Goal: Task Accomplishment & Management: Manage account settings

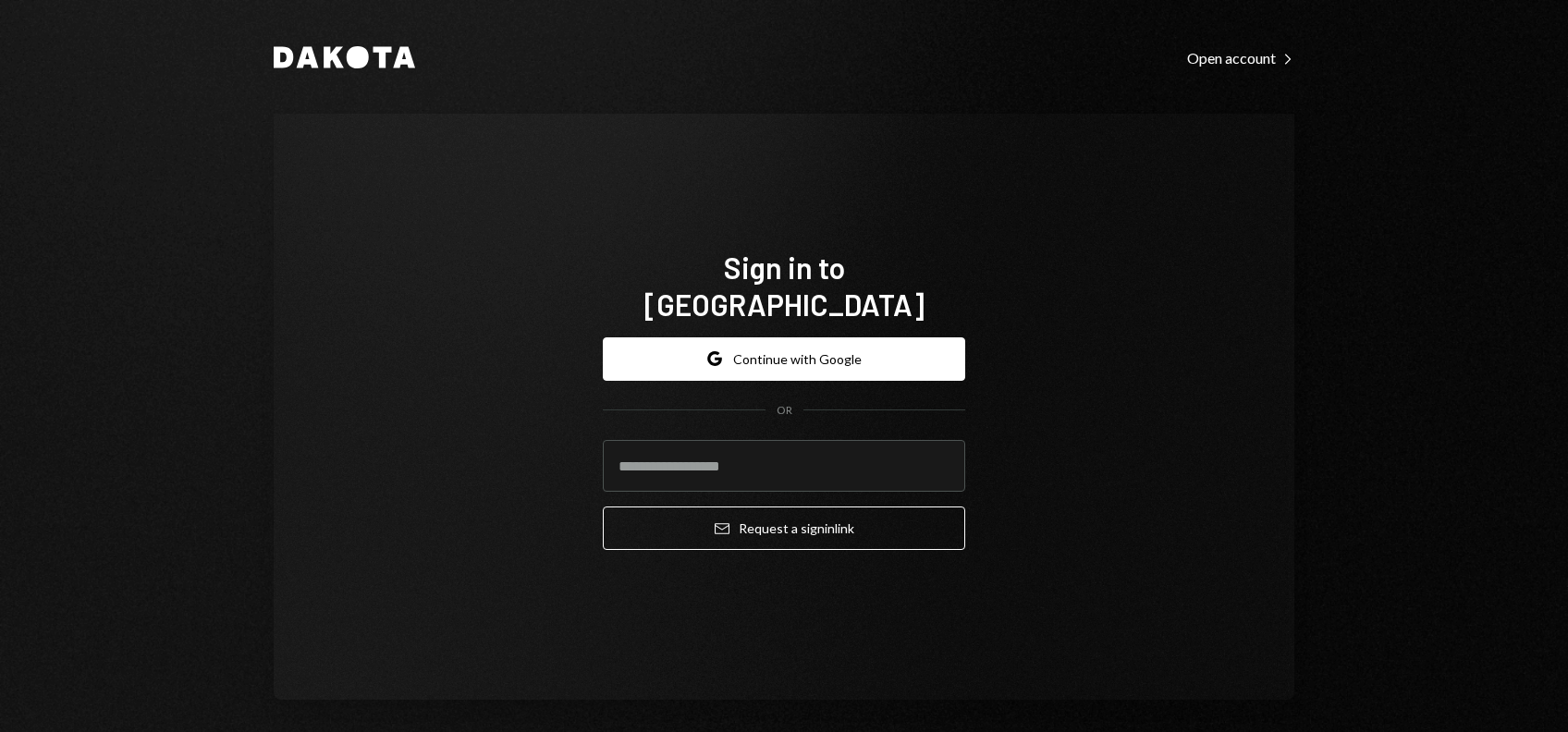
type input "**********"
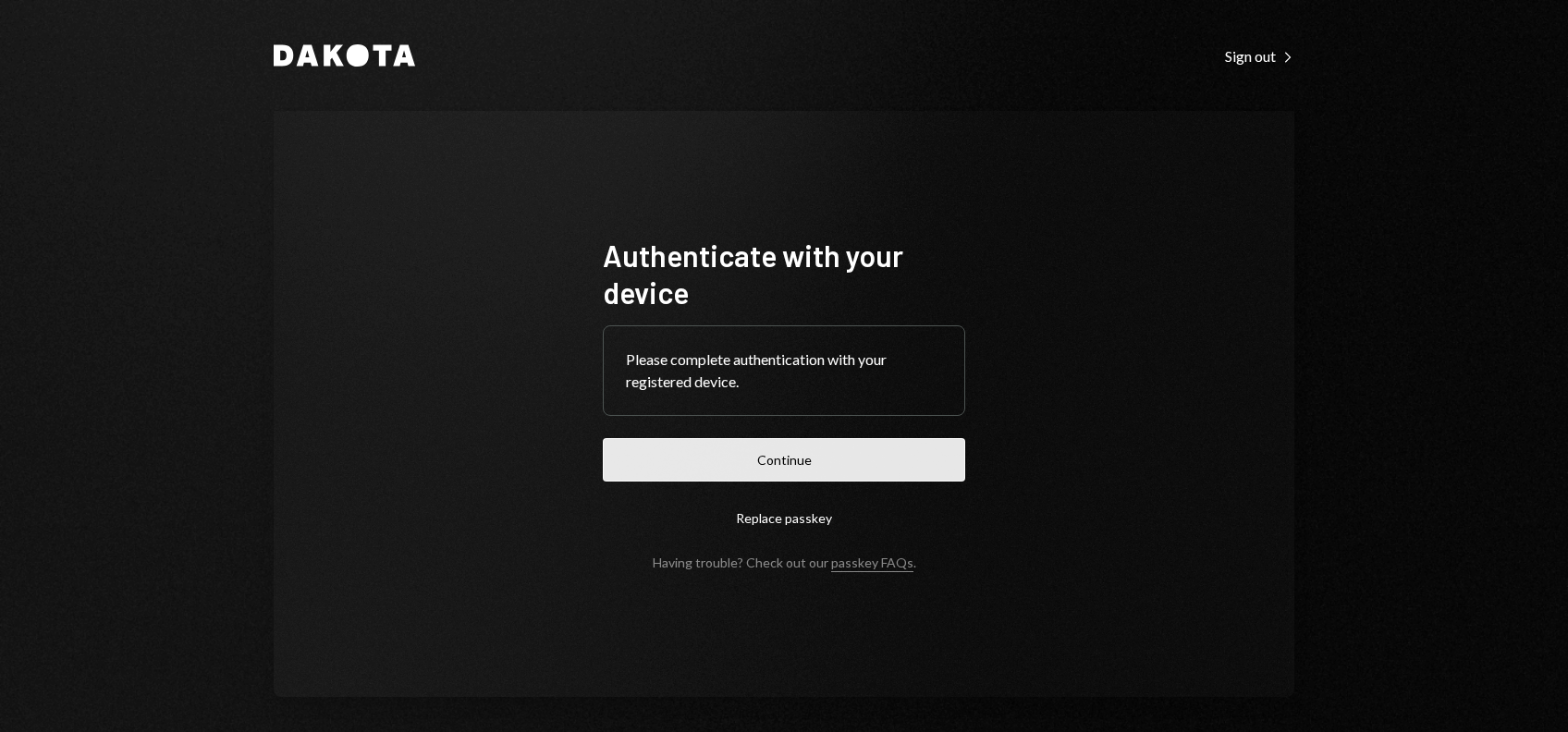
click at [783, 468] on button "Continue" at bounding box center [783, 460] width 362 height 44
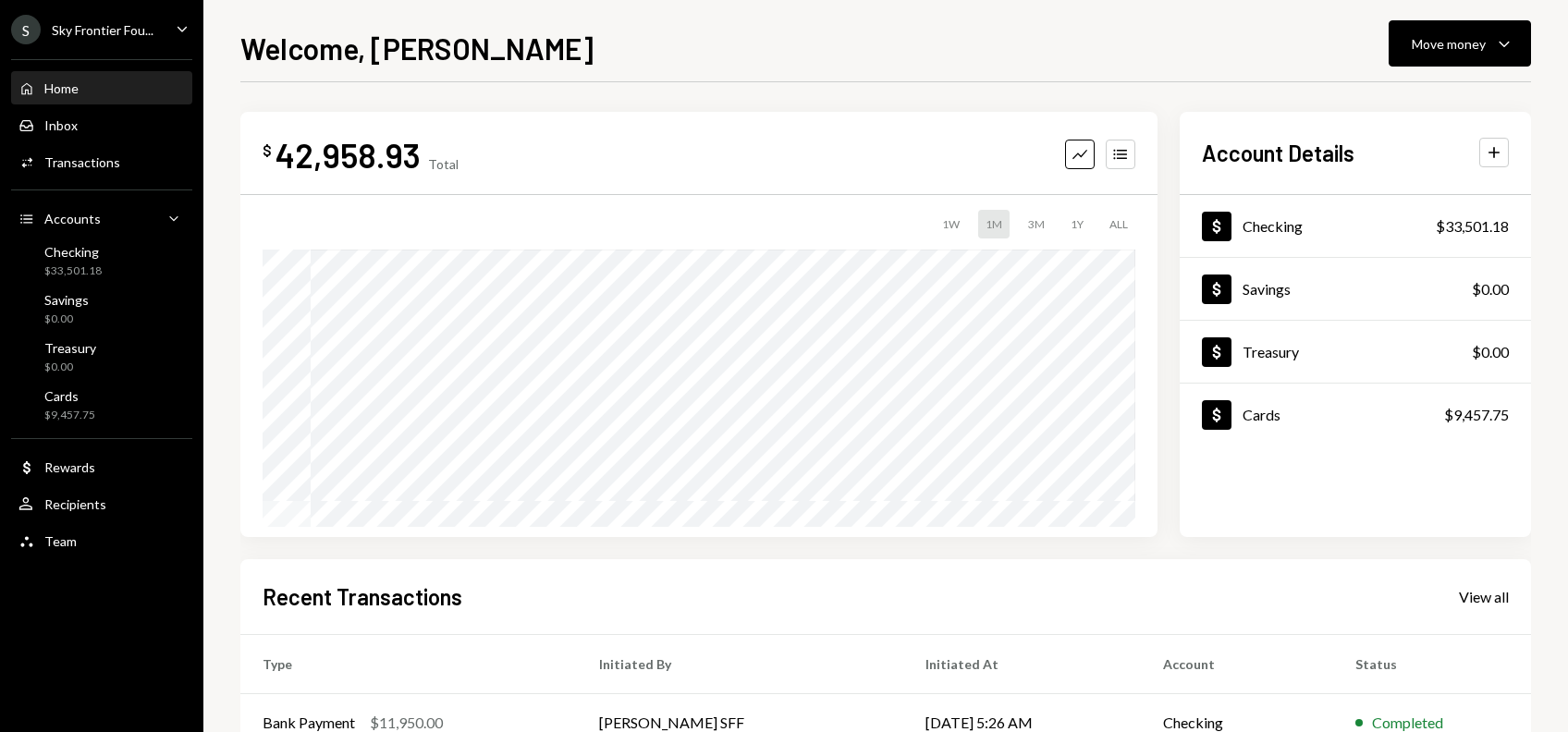
click at [698, 91] on div "$ 42,958.93 Total Graph Accounts 1W 1M 3M 1Y ALL $55,384.78 Sep 20, 2025 Accoun…" at bounding box center [885, 554] width 1291 height 945
click at [95, 242] on div "Checking $33,501.18" at bounding box center [102, 261] width 166 height 43
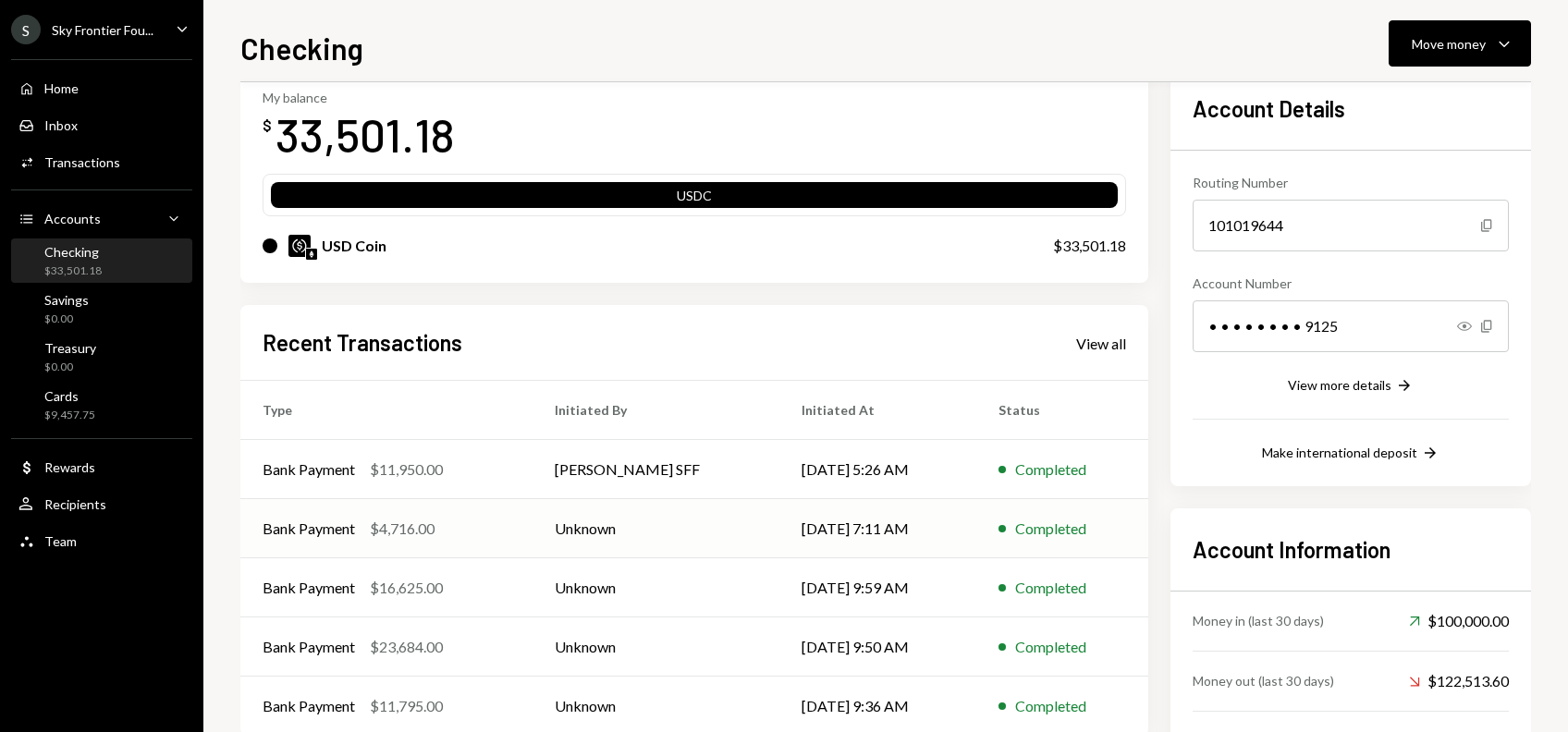
scroll to position [184, 0]
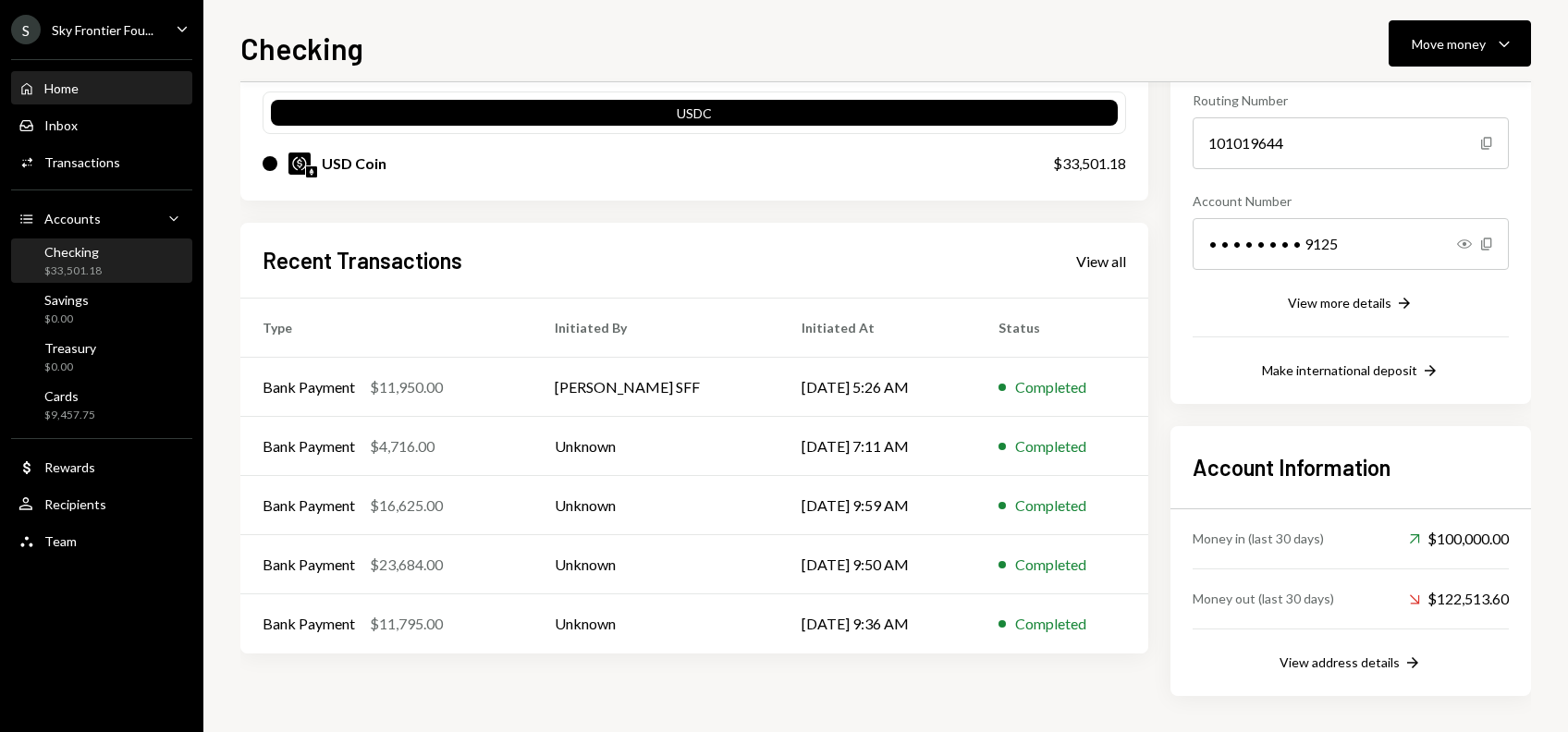
drag, startPoint x: 81, startPoint y: 86, endPoint x: 112, endPoint y: 96, distance: 32.6
click at [81, 86] on div "Home Home" at bounding box center [102, 89] width 166 height 17
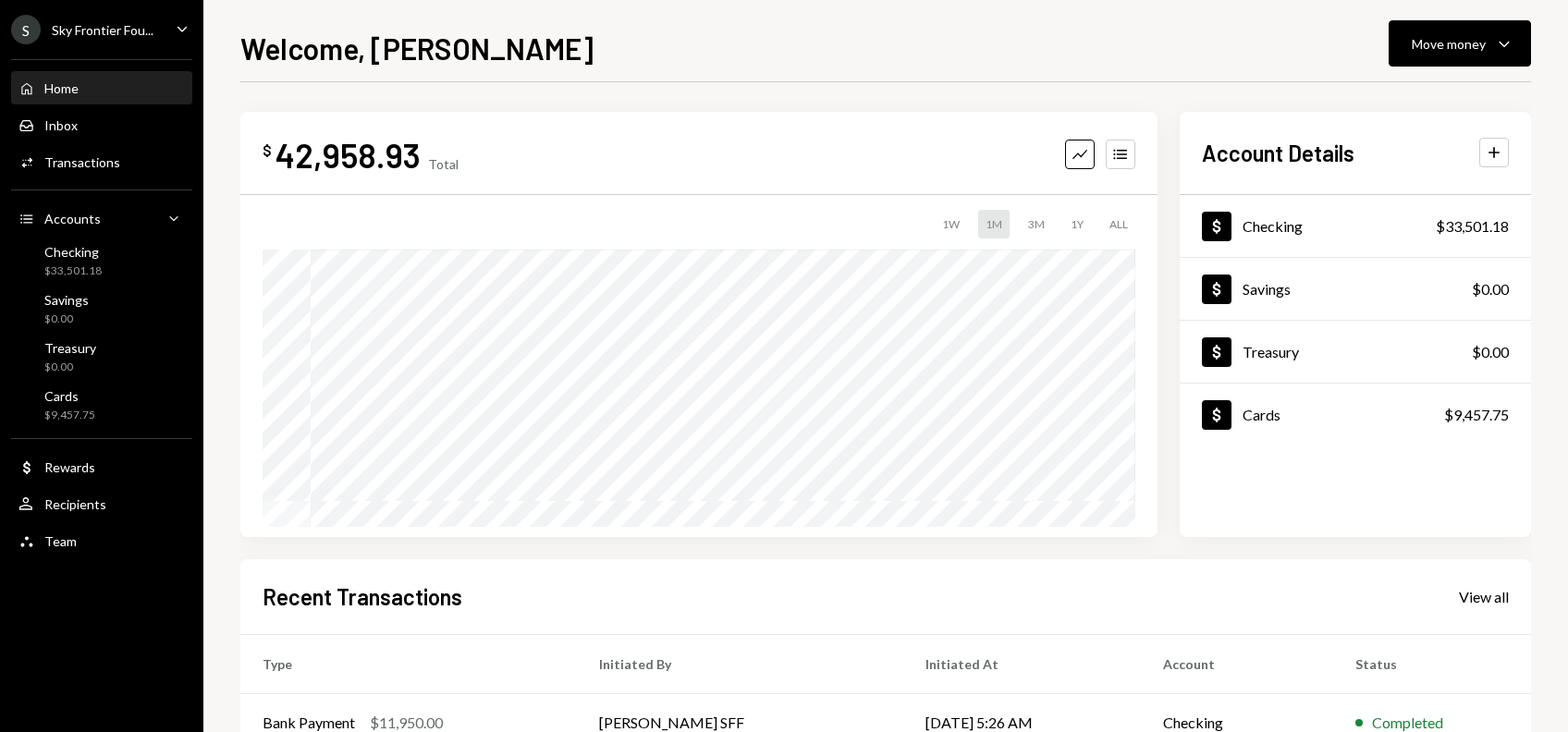
click at [786, 51] on div "Welcome, Dorothy Move money Caret Down" at bounding box center [885, 45] width 1291 height 41
click at [96, 96] on div "Home Home" at bounding box center [102, 89] width 166 height 17
drag, startPoint x: 89, startPoint y: 261, endPoint x: 156, endPoint y: 275, distance: 68.4
click at [89, 263] on div "Checking $33,501.18" at bounding box center [73, 261] width 58 height 35
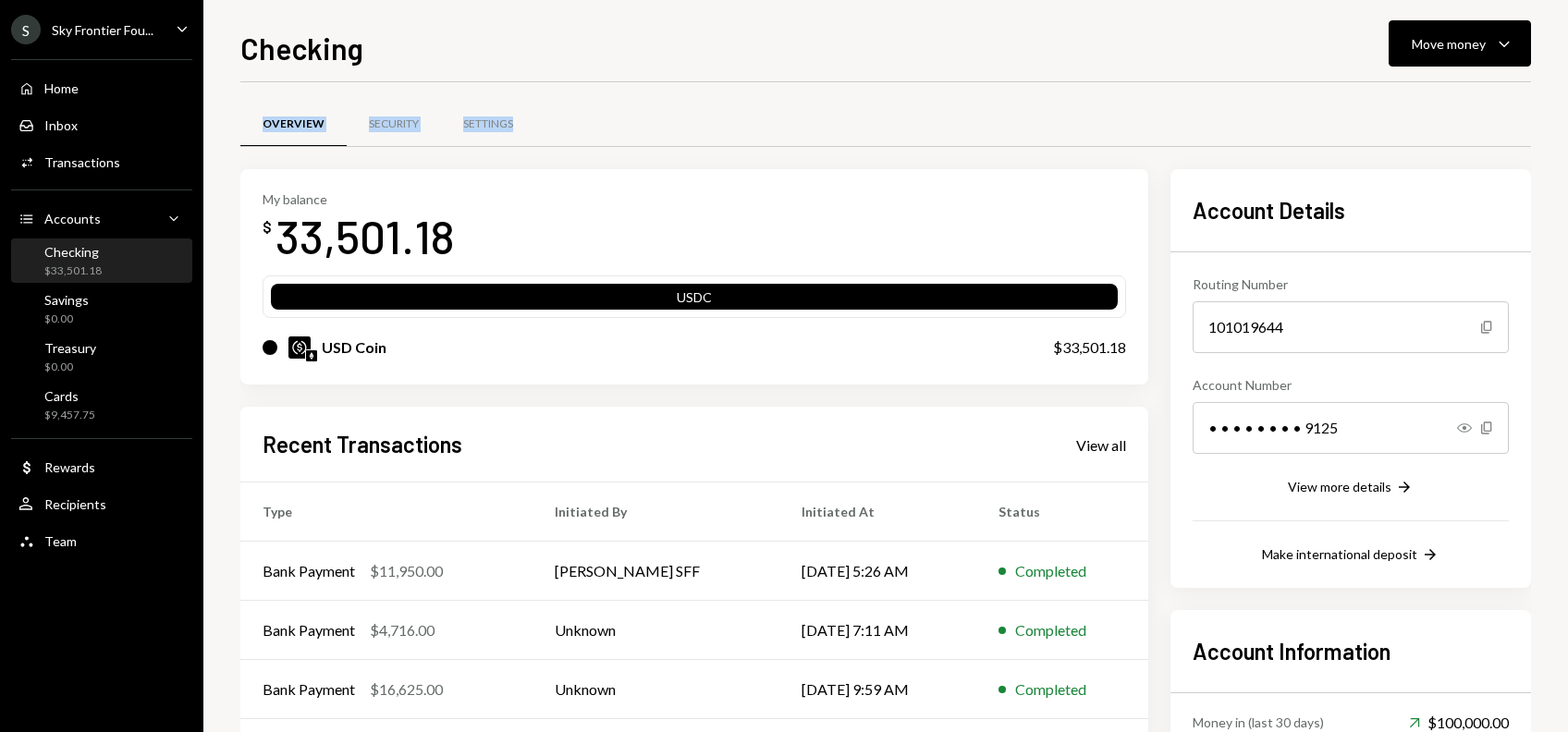
click at [966, 96] on div "Overview Security Settings My balance $ 33,501.18 USDC USD Coin $33,501.18 Rece…" at bounding box center [885, 499] width 1291 height 835
drag, startPoint x: 966, startPoint y: 96, endPoint x: 1224, endPoint y: 49, distance: 262.2
click at [1224, 49] on div "Checking Move money Caret Down" at bounding box center [885, 45] width 1291 height 41
click at [890, 48] on div "Checking Move money Caret Down" at bounding box center [885, 45] width 1291 height 41
click at [1176, 65] on div "Checking Move money Caret Down" at bounding box center [885, 45] width 1291 height 41
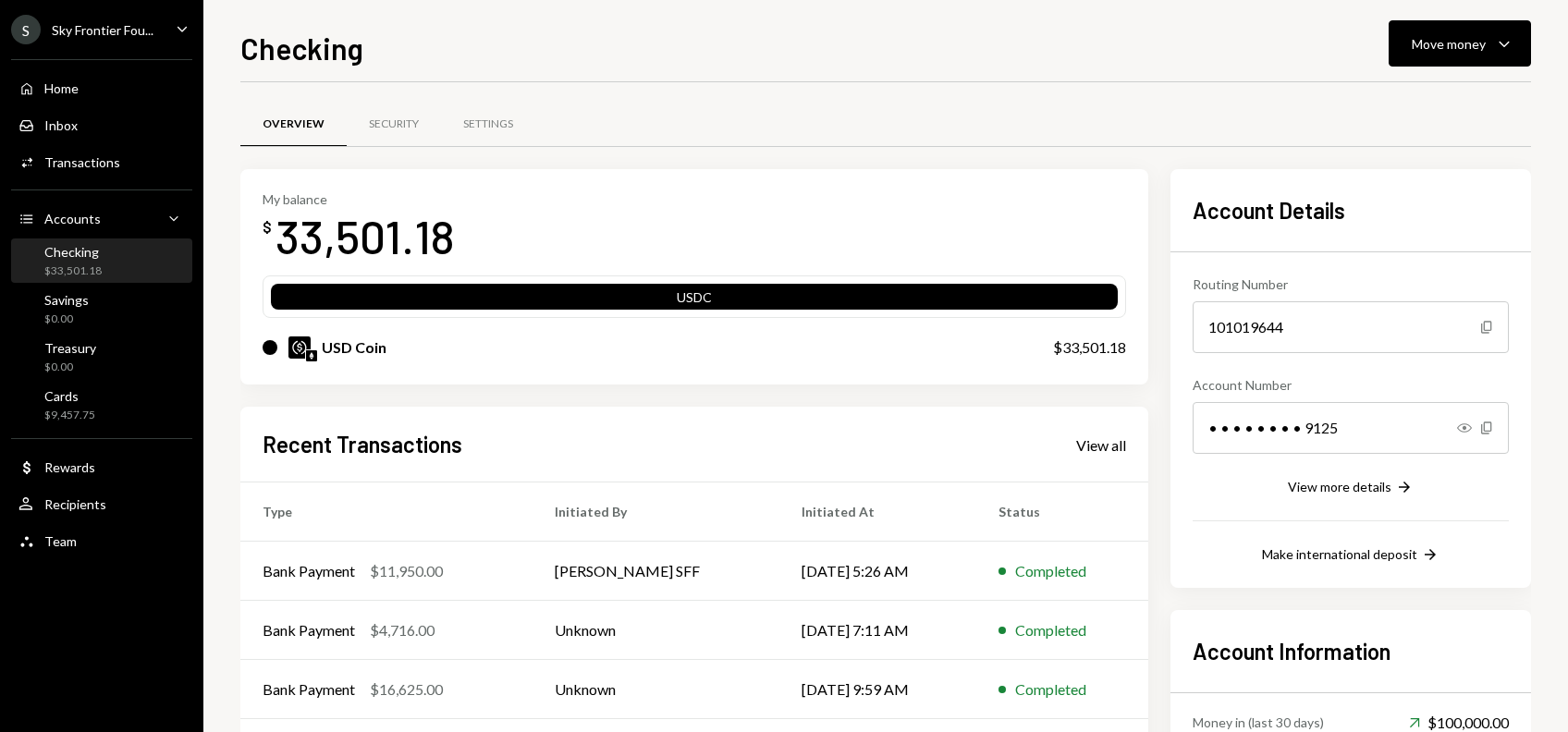
click at [1238, 52] on div "Checking Move money Caret Down" at bounding box center [885, 45] width 1291 height 41
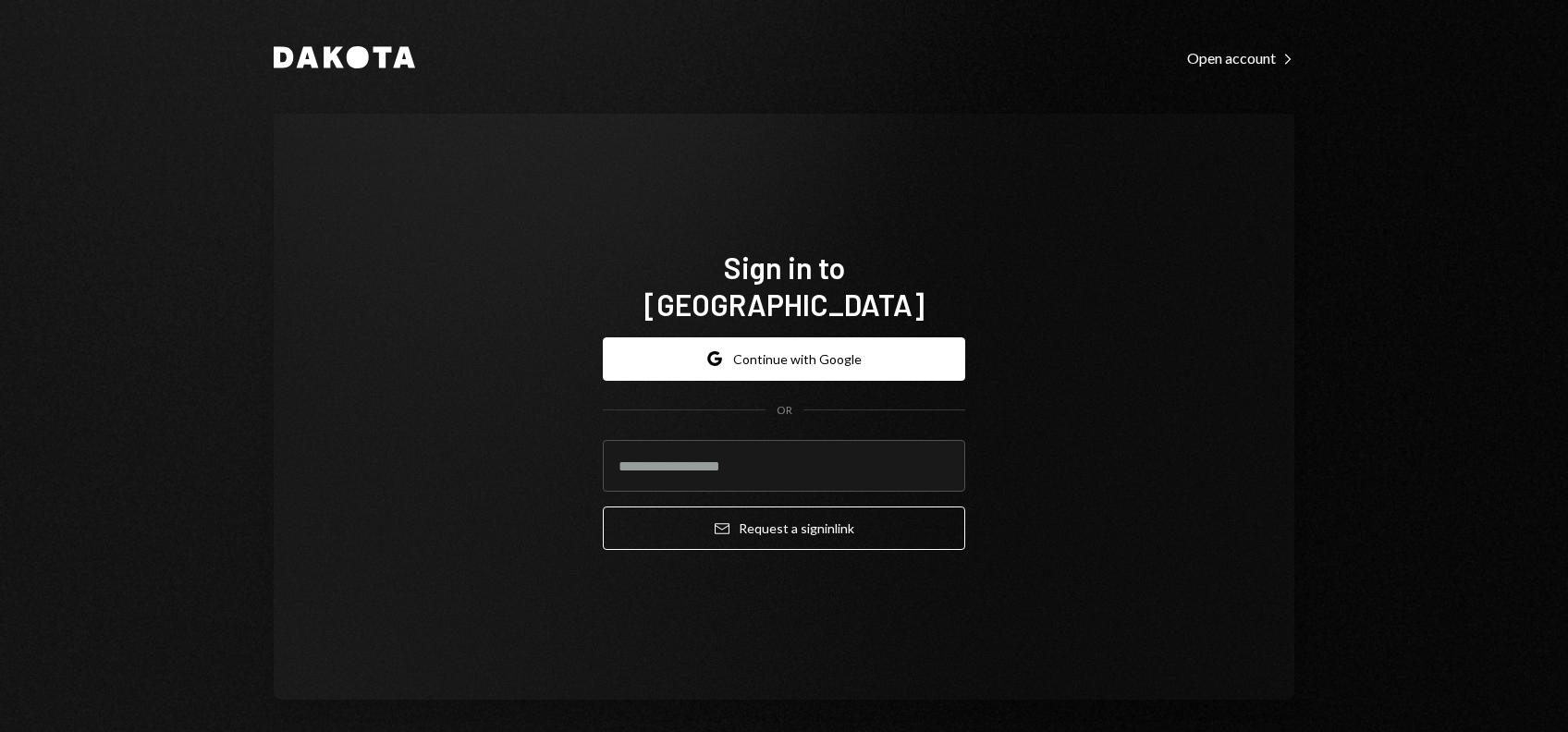
type input "**********"
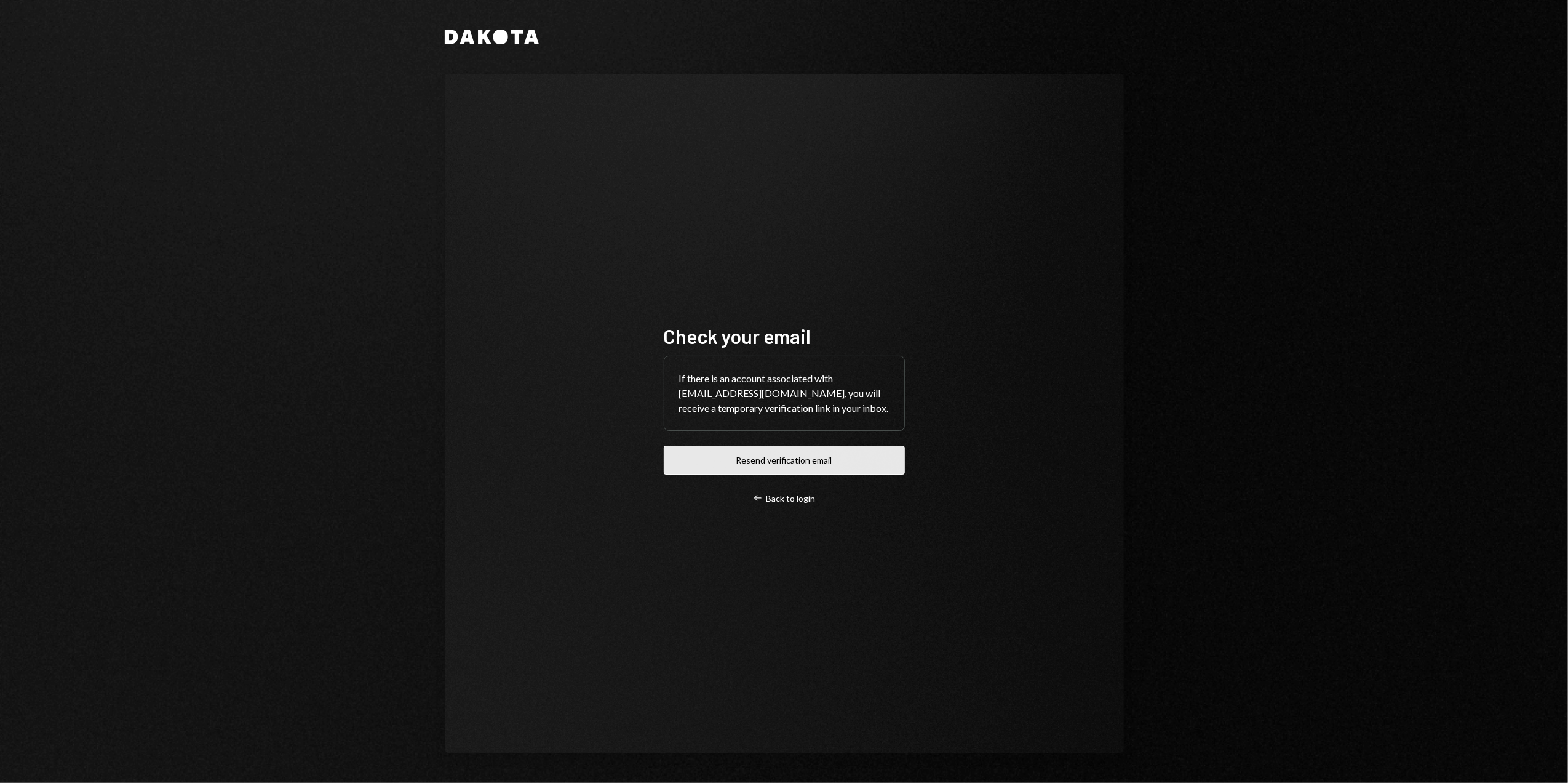
click at [724, 461] on button "Resend verification email" at bounding box center [784, 460] width 241 height 29
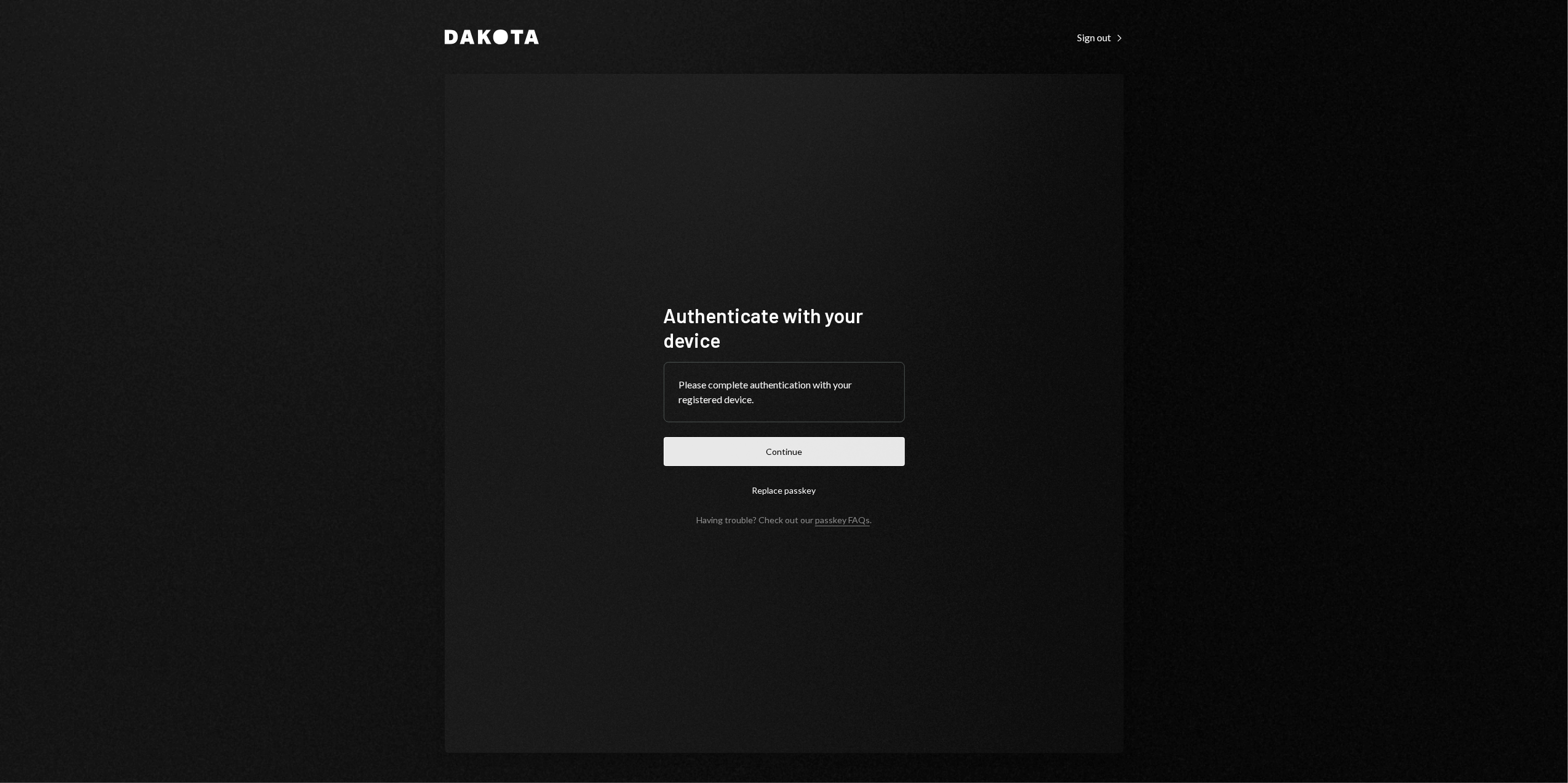
click at [778, 454] on button "Continue" at bounding box center [784, 451] width 241 height 29
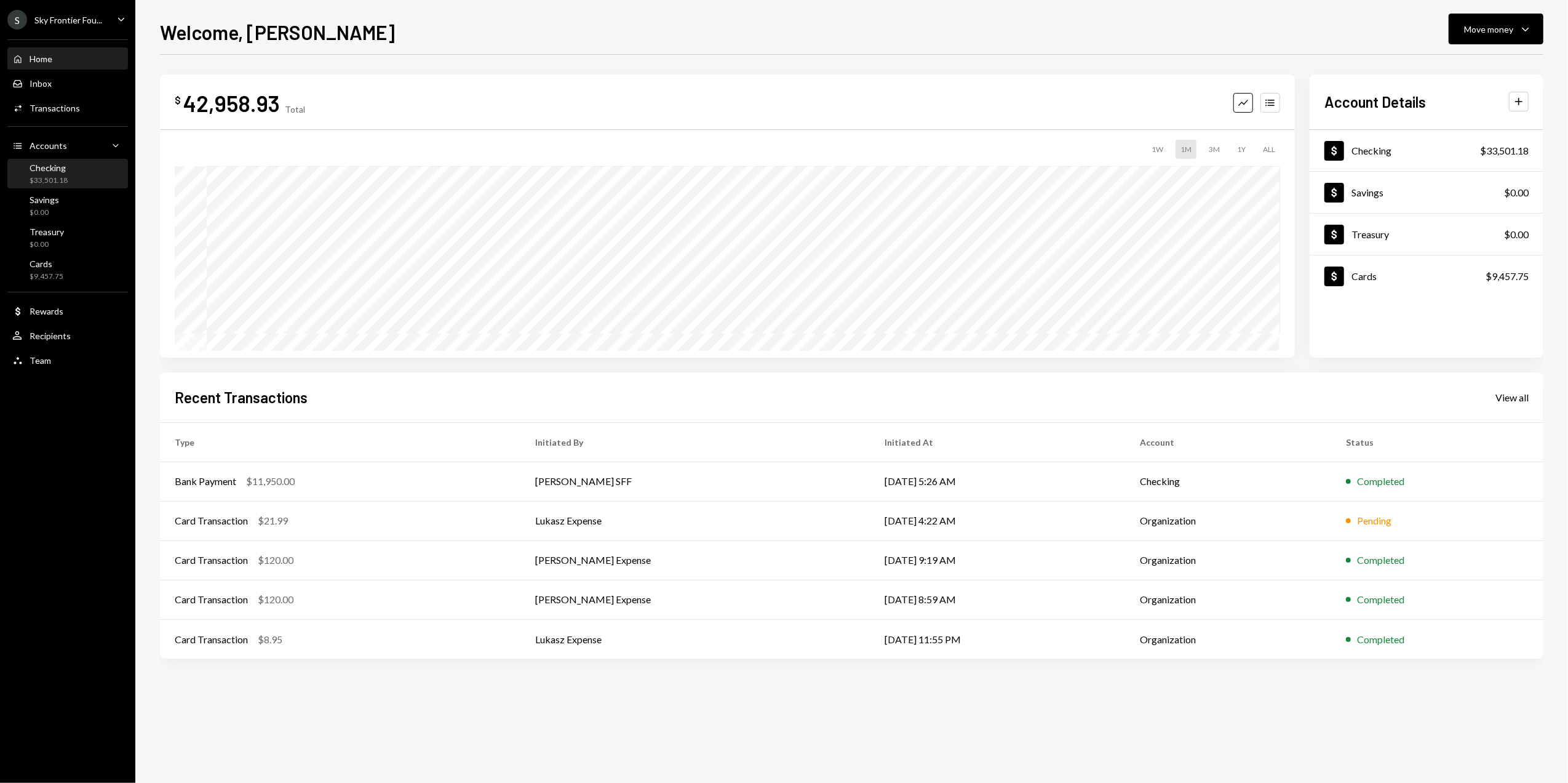
click at [48, 171] on div "Checking" at bounding box center [48, 167] width 38 height 11
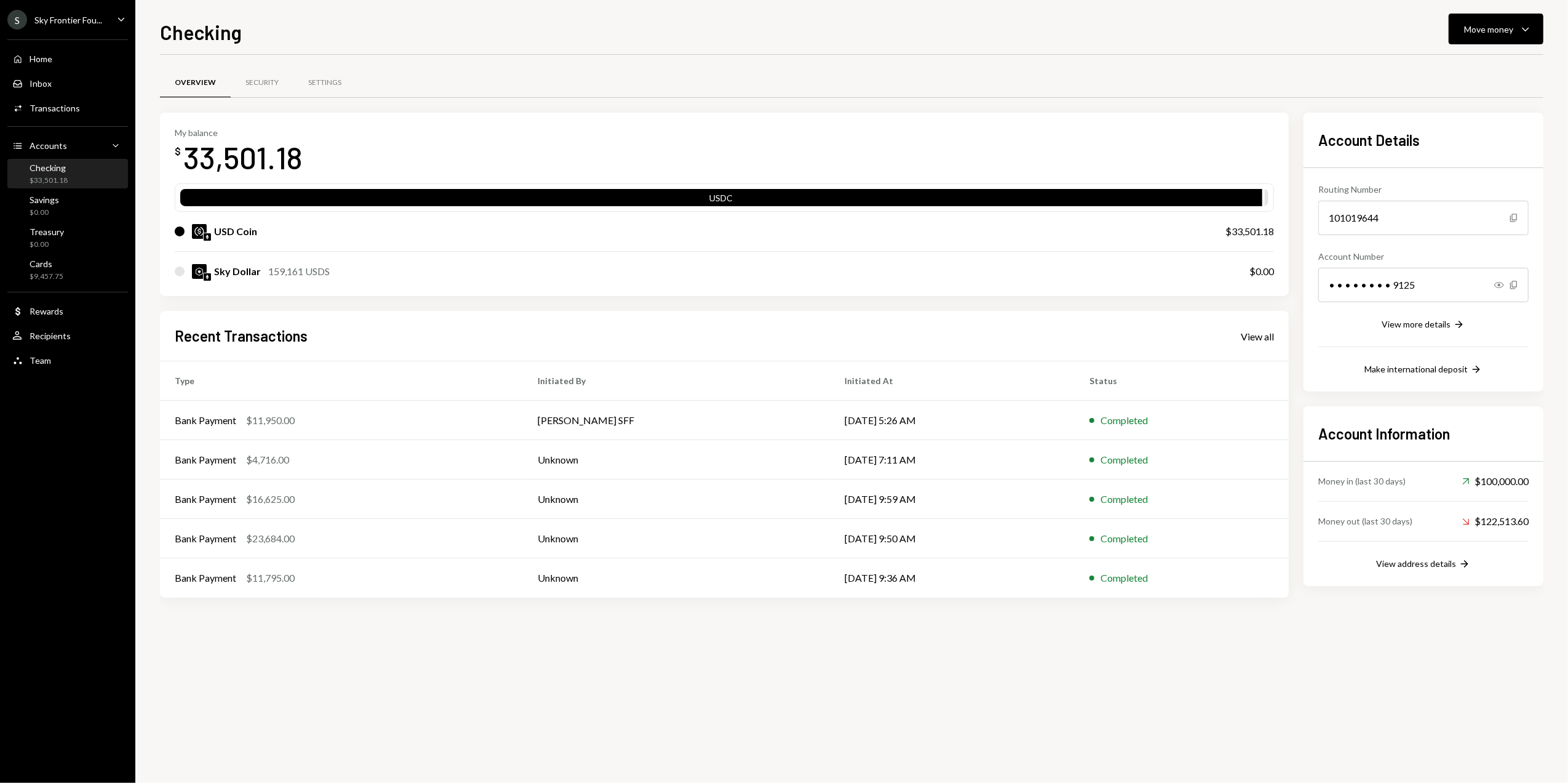
click at [448, 309] on div "My balance $ 33,501.18 USDC USD Coin $33,501.18 Sky Dollar 159,161 USDS $0.00 R…" at bounding box center [724, 355] width 1129 height 485
click at [1521, 30] on icon "Caret Down" at bounding box center [1525, 28] width 14 height 14
click at [1464, 63] on div "Send" at bounding box center [1486, 66] width 90 height 13
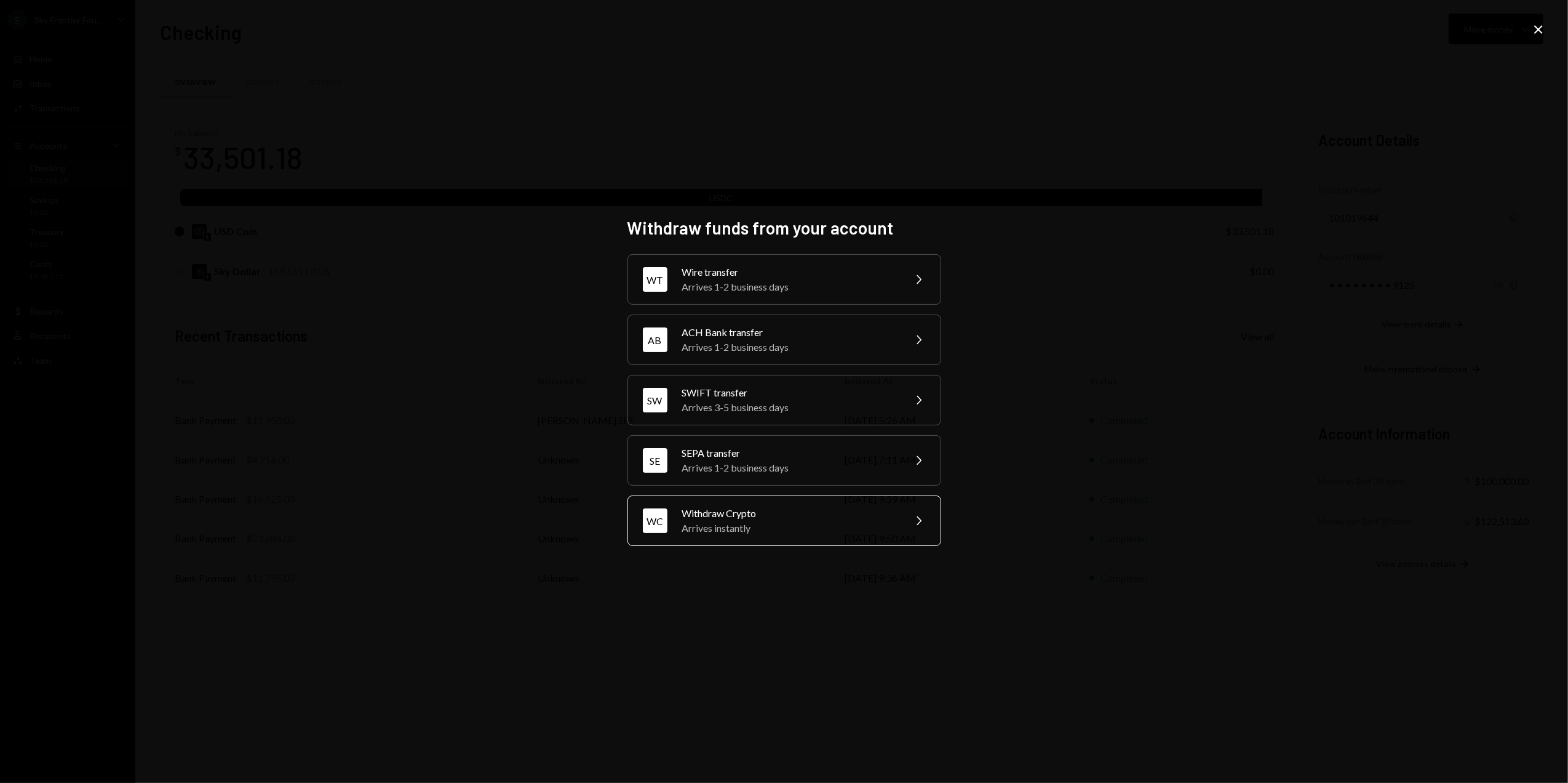
click at [778, 527] on div "Arrives instantly" at bounding box center [789, 527] width 214 height 14
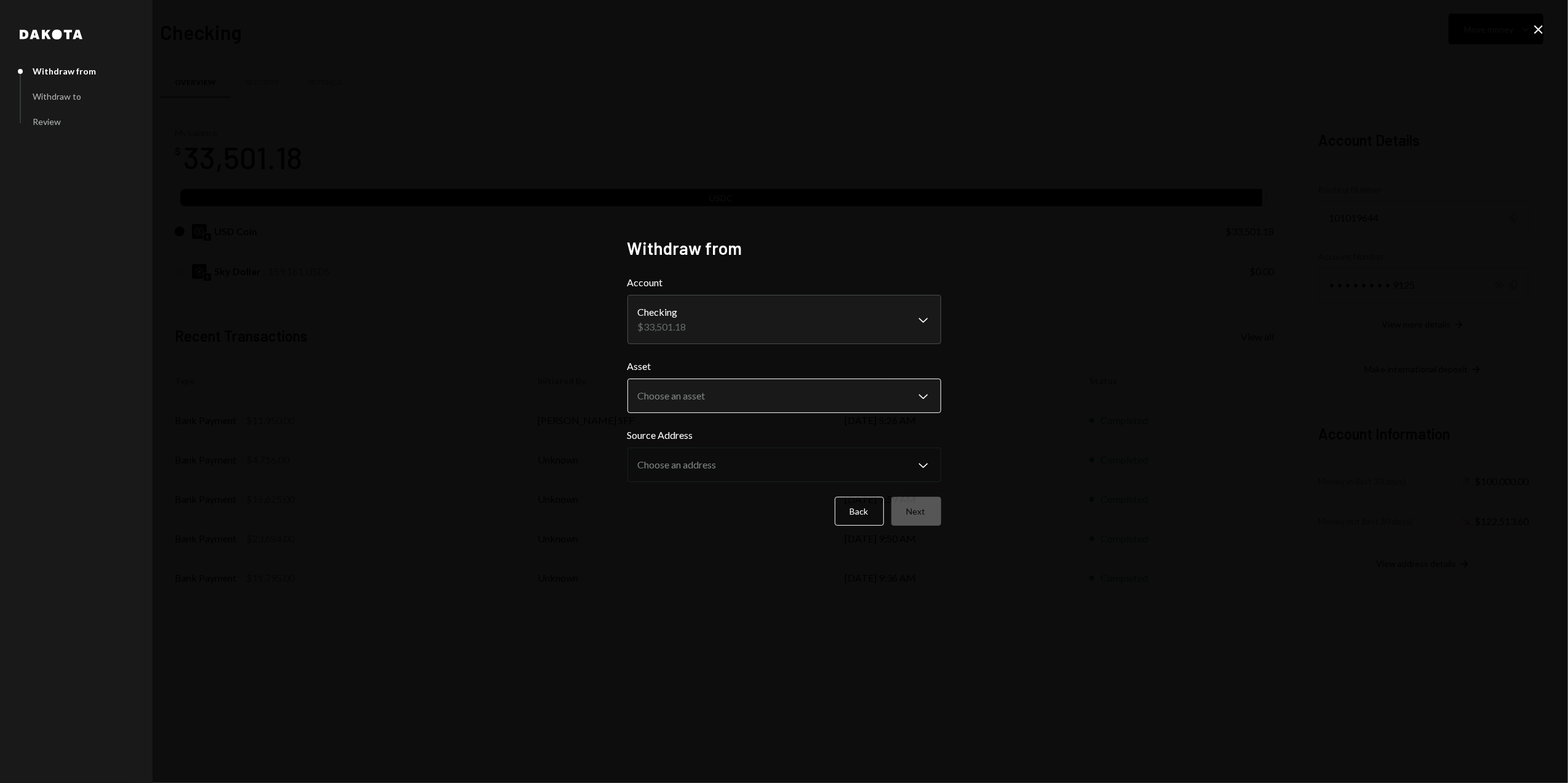
click at [773, 397] on body "S Sky Frontier Fou... Caret Down Home Home Inbox Inbox Activities Transactions …" at bounding box center [784, 392] width 1568 height 783
select select "****"
click at [699, 318] on body "S Sky Frontier Fou... Caret Down Home Home Inbox Inbox Activities Transactions …" at bounding box center [784, 392] width 1568 height 783
click at [446, 369] on div "**********" at bounding box center [784, 392] width 1568 height 783
click at [916, 512] on button "Next" at bounding box center [916, 511] width 50 height 29
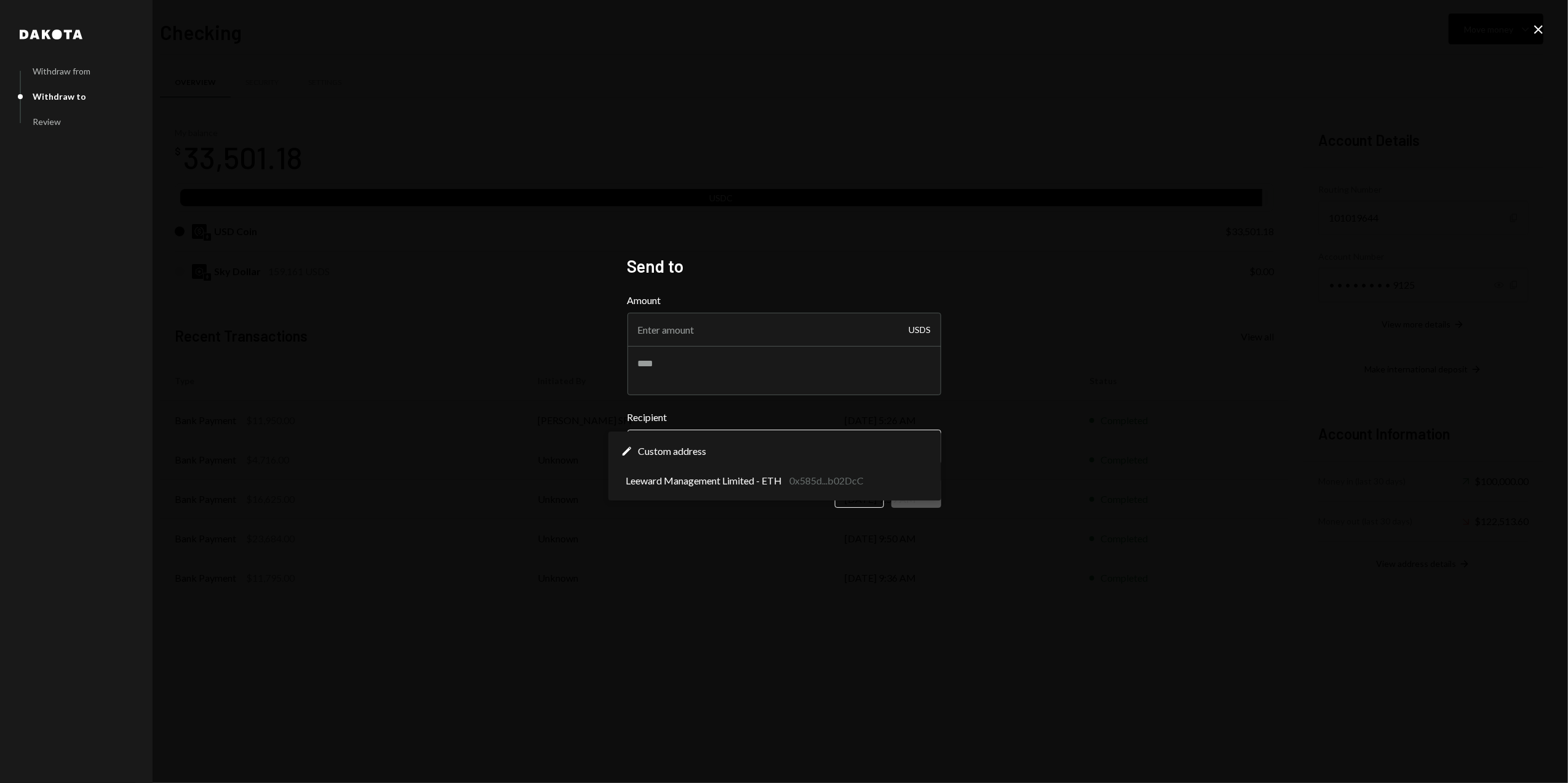
click at [654, 437] on body "S Sky Frontier Fou... Caret Down Home Home Inbox Inbox Activities Transactions …" at bounding box center [784, 392] width 1568 height 783
click at [669, 530] on div "**********" at bounding box center [785, 391] width 344 height 301
click at [1540, 31] on icon at bounding box center [1538, 30] width 9 height 9
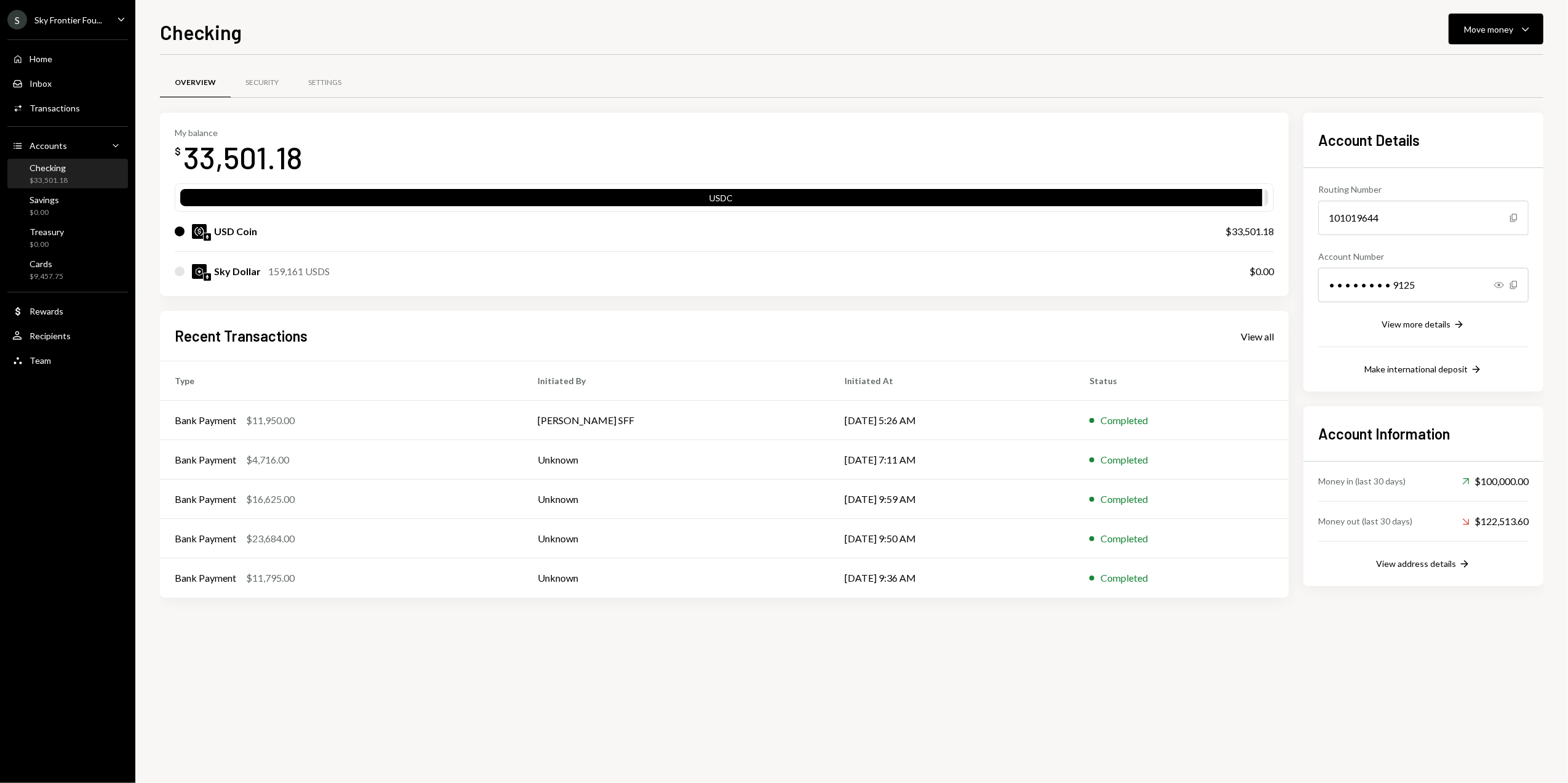
click at [1133, 684] on div "Overview Security Settings My balance $ 33,501.18 USDC USD Coin $33,501.18 Sky …" at bounding box center [851, 419] width 1384 height 728
drag, startPoint x: 214, startPoint y: 269, endPoint x: 335, endPoint y: 272, distance: 121.0
click at [335, 272] on div "Sky Dollar 159,161 USDS" at bounding box center [700, 271] width 1050 height 14
drag, startPoint x: 335, startPoint y: 272, endPoint x: 906, endPoint y: 135, distance: 587.2
click at [828, 92] on div "Overview Security Settings" at bounding box center [851, 83] width 1384 height 31
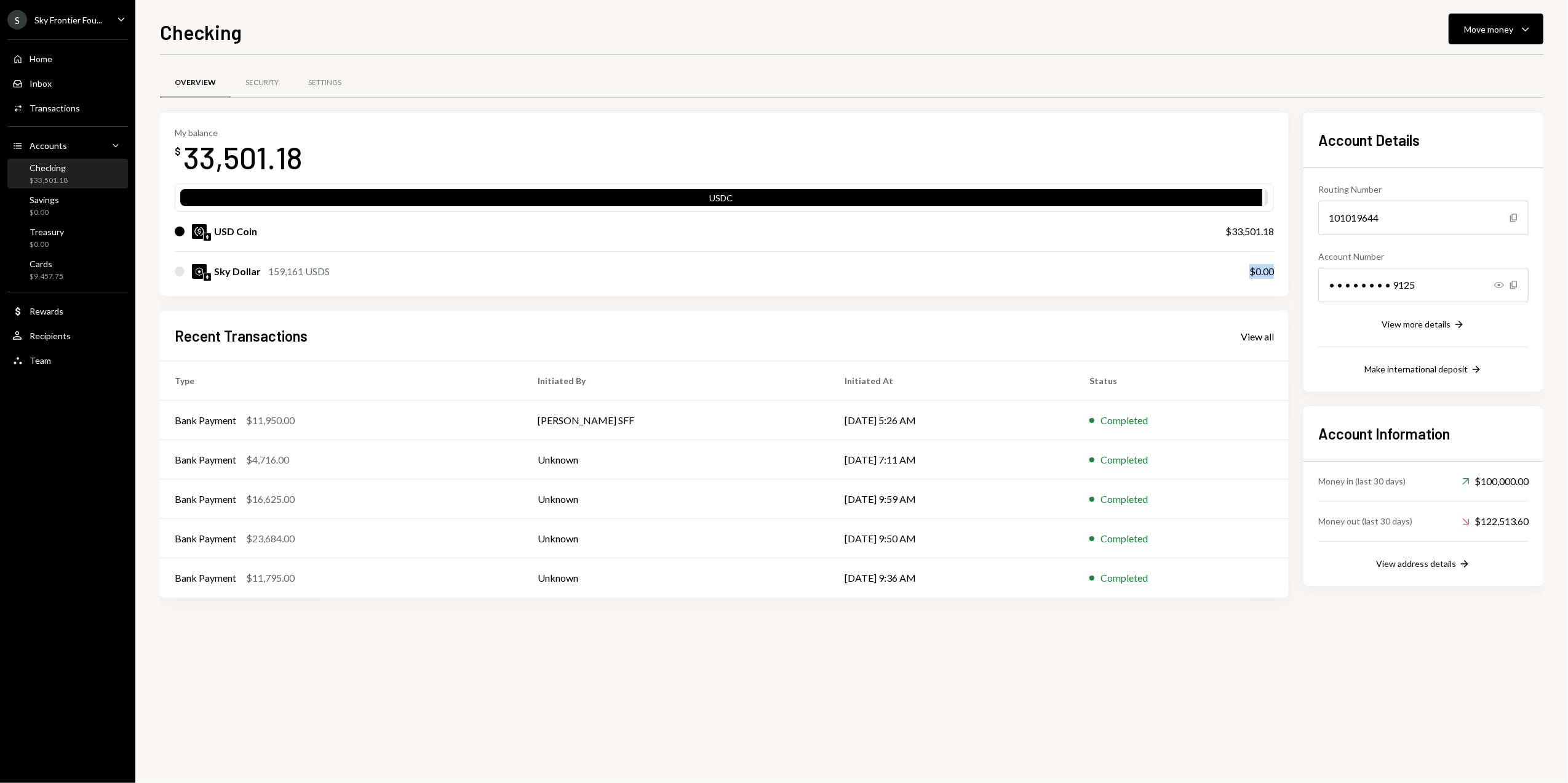
drag, startPoint x: 1248, startPoint y: 268, endPoint x: 1281, endPoint y: 271, distance: 33.1
click at [1281, 271] on div "My balance $ 33,501.18 USDC USD Coin $33,501.18 Sky Dollar 159,161 USDS $0.00" at bounding box center [724, 205] width 1129 height 184
click at [263, 82] on div "Security" at bounding box center [262, 82] width 33 height 11
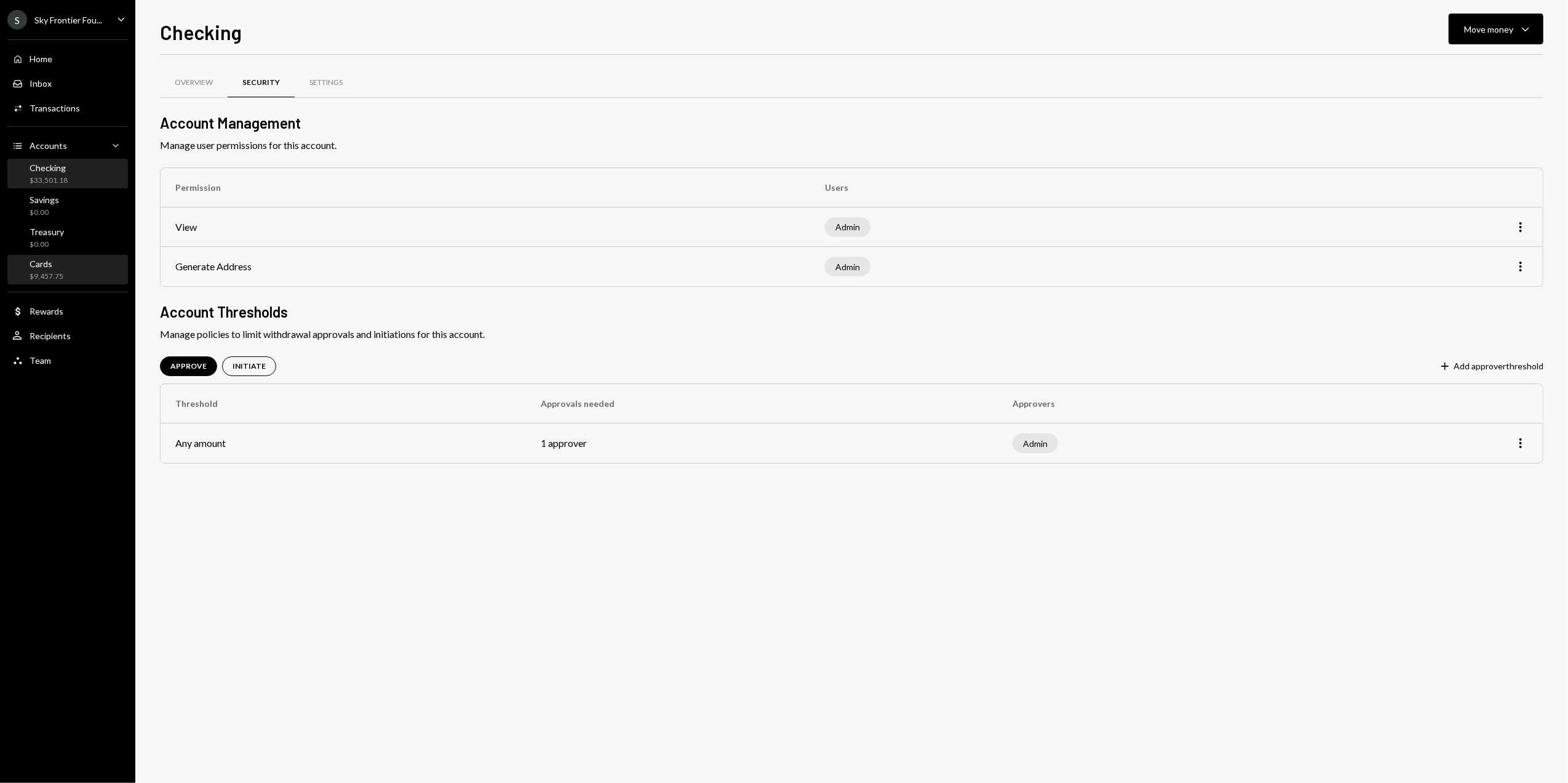
click at [60, 271] on div "$9,457.75" at bounding box center [47, 276] width 34 height 11
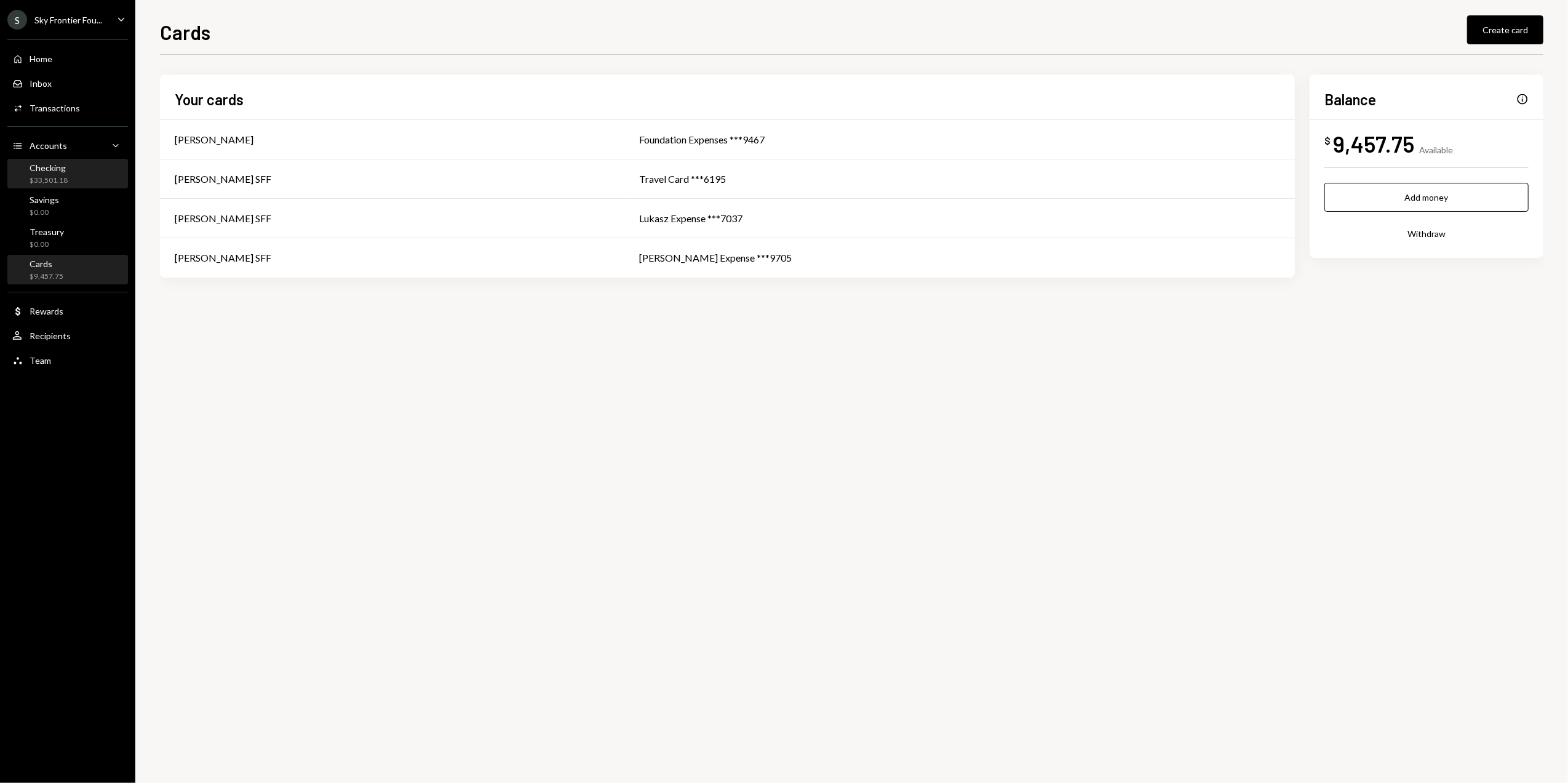
click at [49, 165] on div "Checking" at bounding box center [48, 167] width 38 height 11
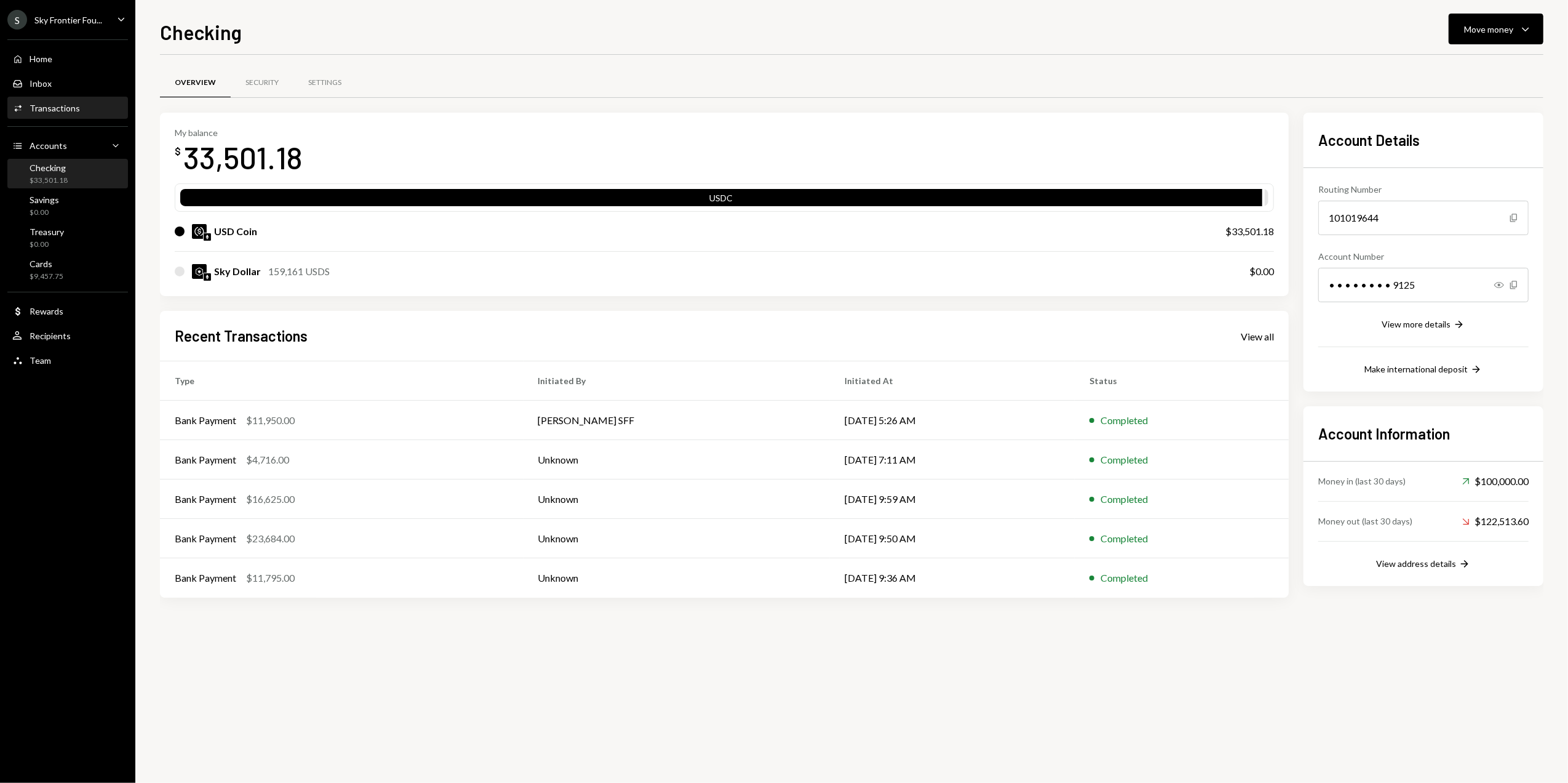
click at [57, 115] on div "Activities Transactions" at bounding box center [68, 108] width 111 height 21
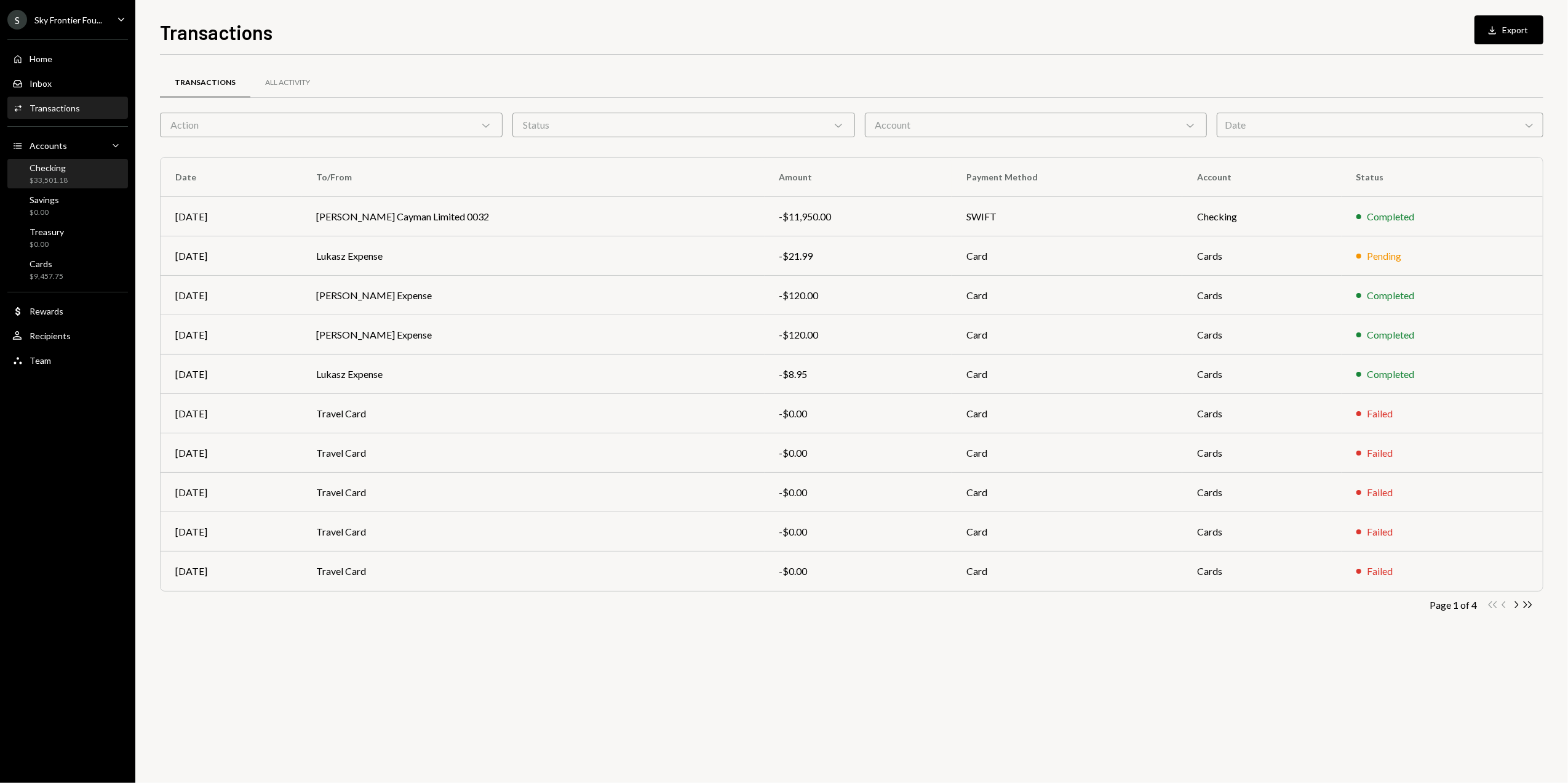
click at [55, 179] on div "$33,501.18" at bounding box center [48, 181] width 38 height 11
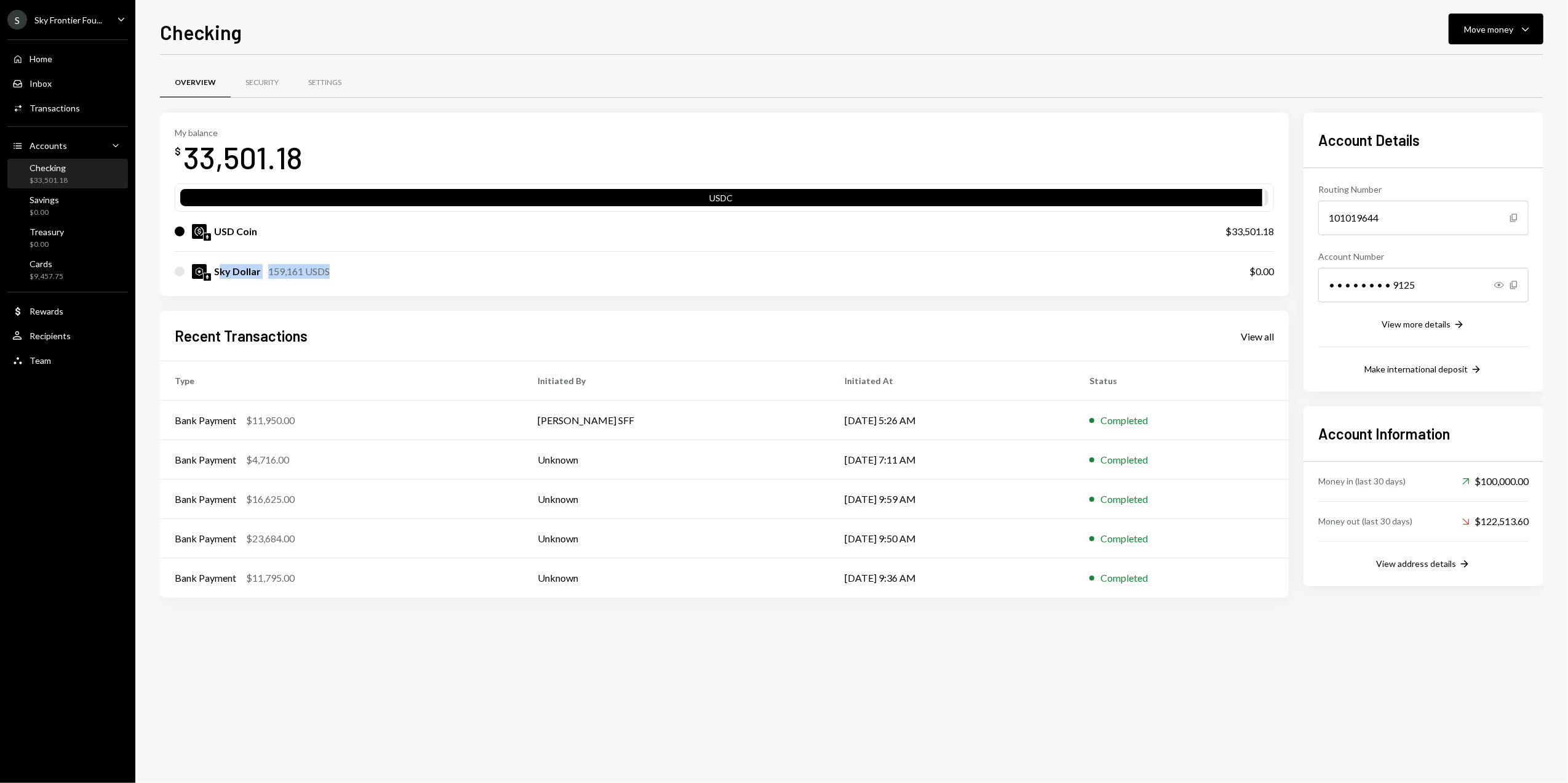
drag, startPoint x: 220, startPoint y: 269, endPoint x: 363, endPoint y: 269, distance: 143.0
click at [363, 269] on div "Sky Dollar 159,161 USDS" at bounding box center [700, 271] width 1050 height 14
click at [475, 666] on div "Overview Security Settings My balance $ 33,501.18 USDC USD Coin $33,501.18 Sky …" at bounding box center [851, 419] width 1384 height 728
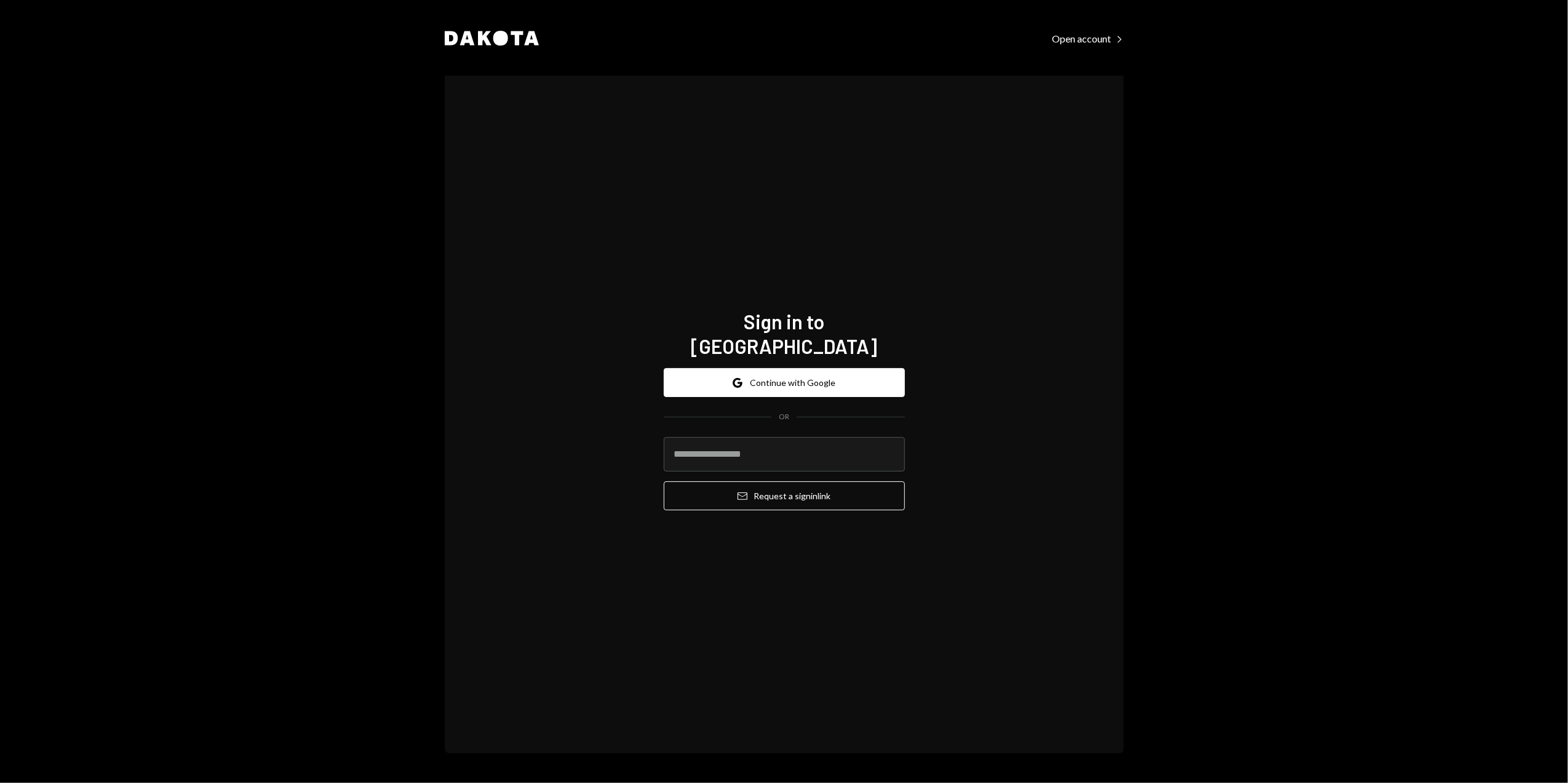
type input "**********"
